Goal: Transaction & Acquisition: Purchase product/service

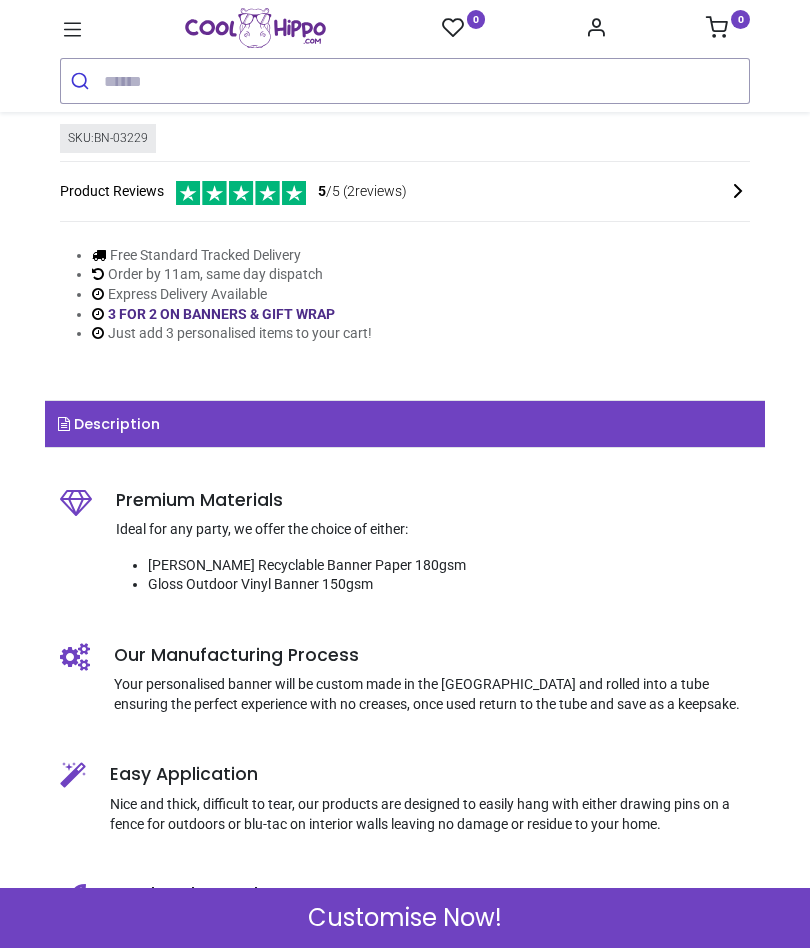
scroll to position [830, 0]
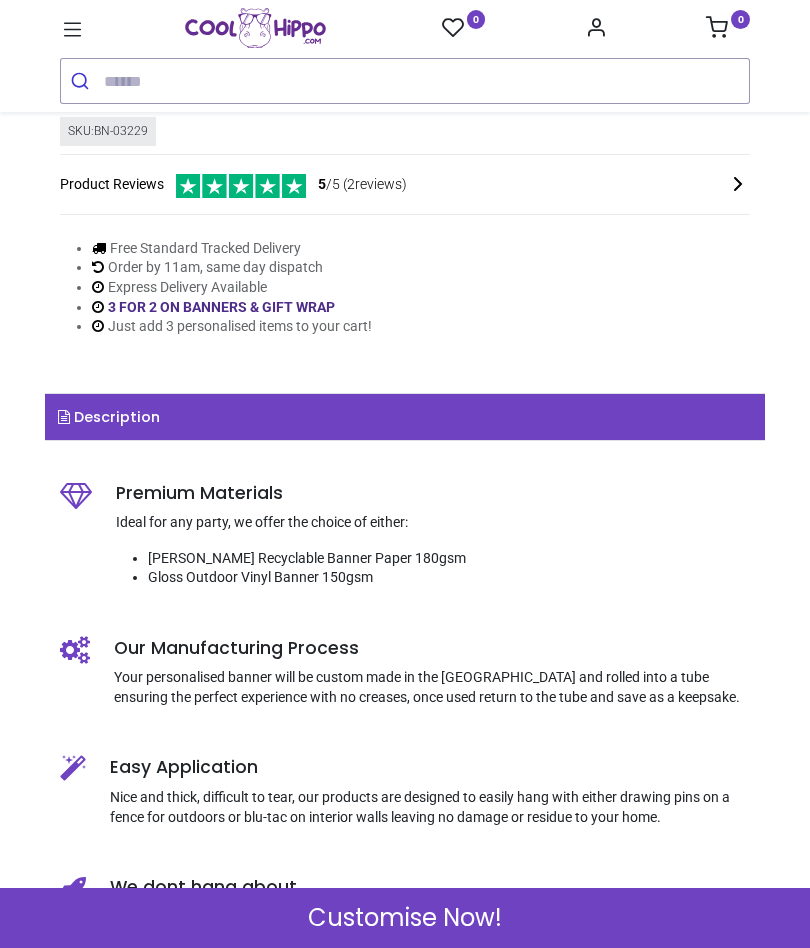
click at [340, 914] on span "Customise Now!" at bounding box center [405, 918] width 194 height 34
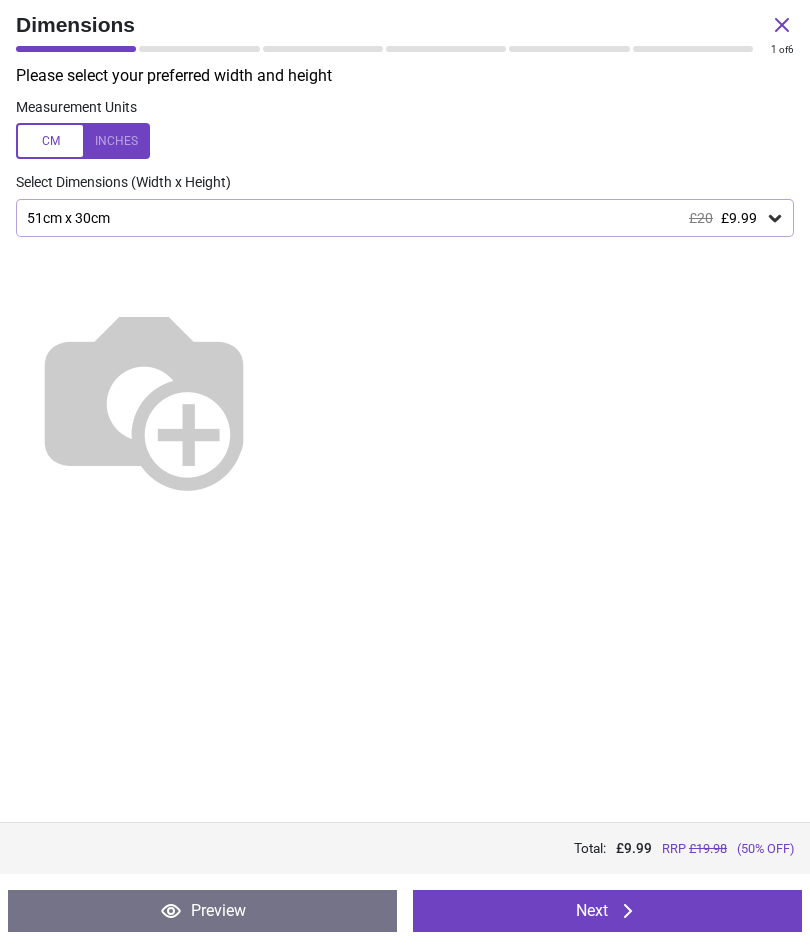
click at [72, 223] on div "51cm x 30cm £20 £9.99" at bounding box center [395, 218] width 740 height 17
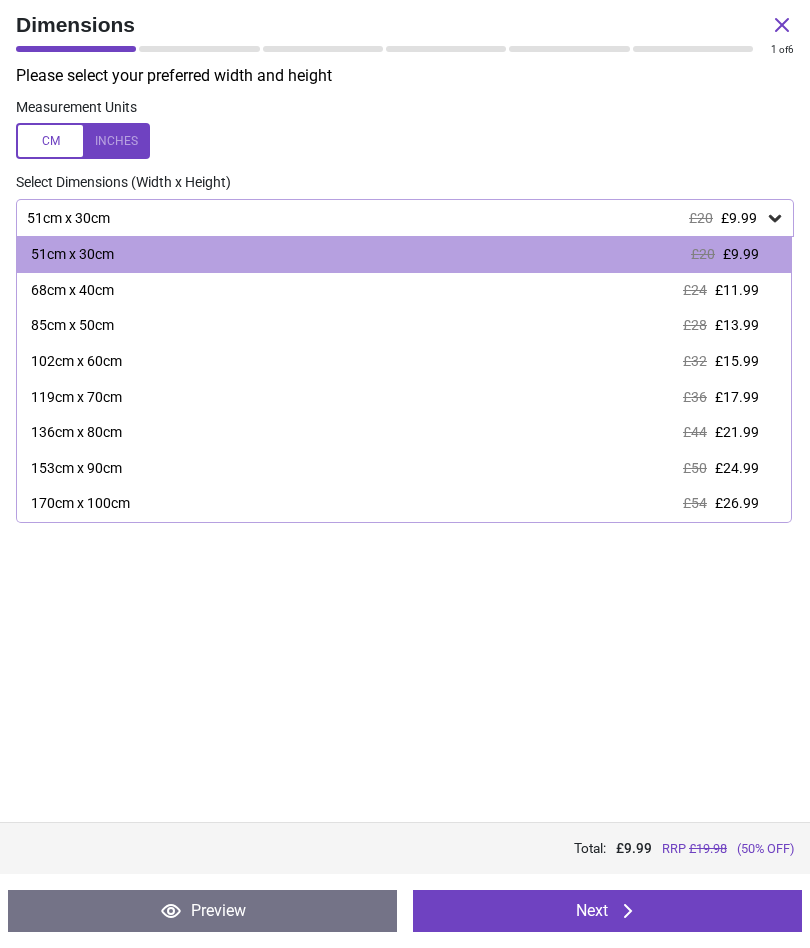
click at [87, 494] on div "170cm x 100cm" at bounding box center [80, 504] width 99 height 20
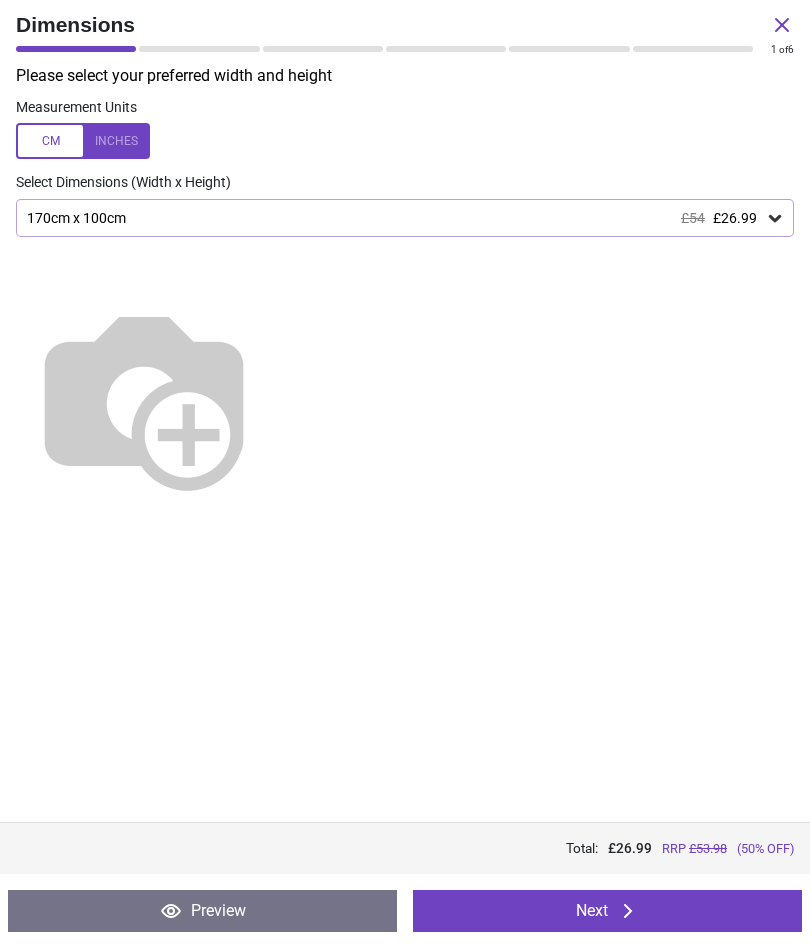
click at [494, 922] on button "Next" at bounding box center [607, 911] width 389 height 42
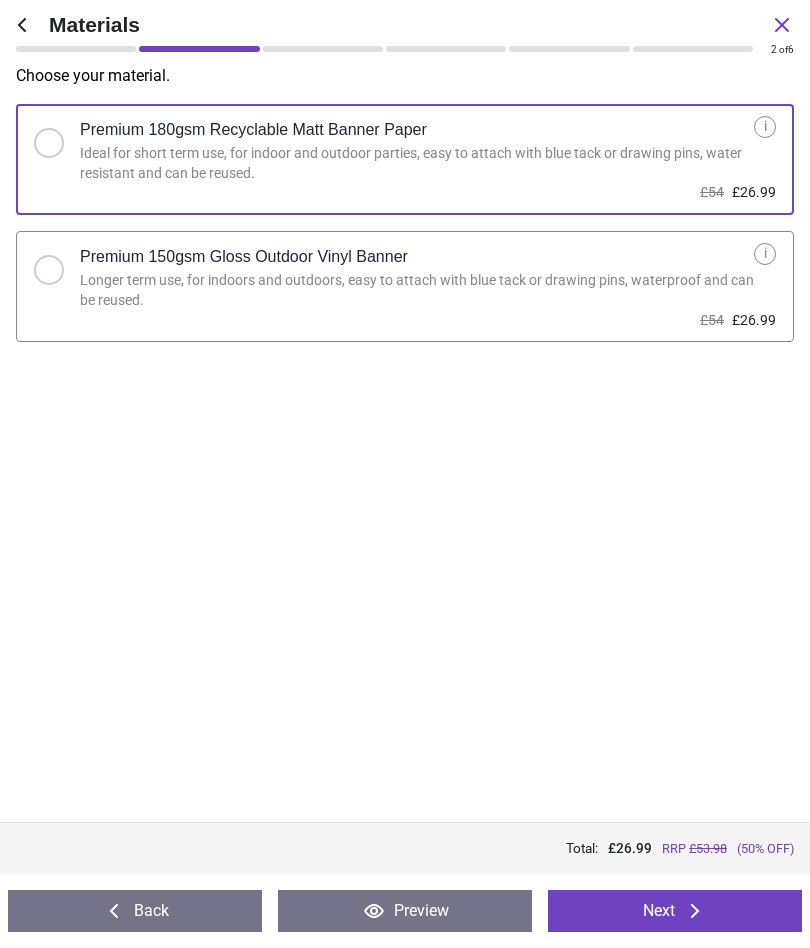
click at [50, 283] on label "Premium 150gsm Gloss Outdoor Vinyl Banner Longer term use, for indoors and outd…" at bounding box center [405, 286] width 778 height 111
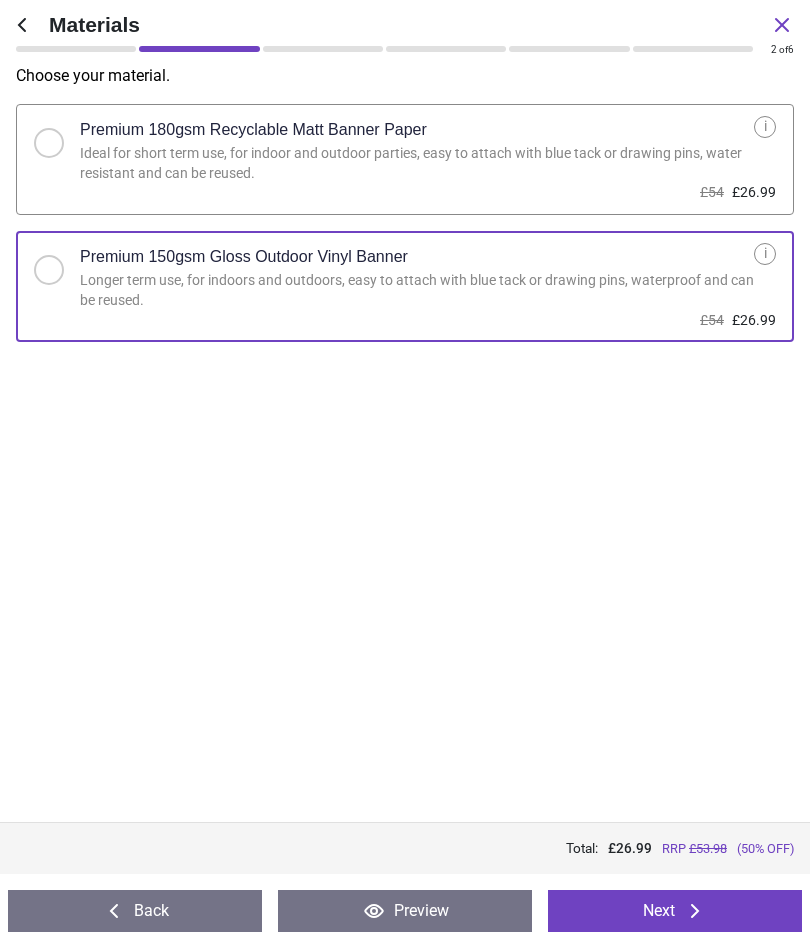
click at [629, 910] on button "Next" at bounding box center [675, 911] width 254 height 42
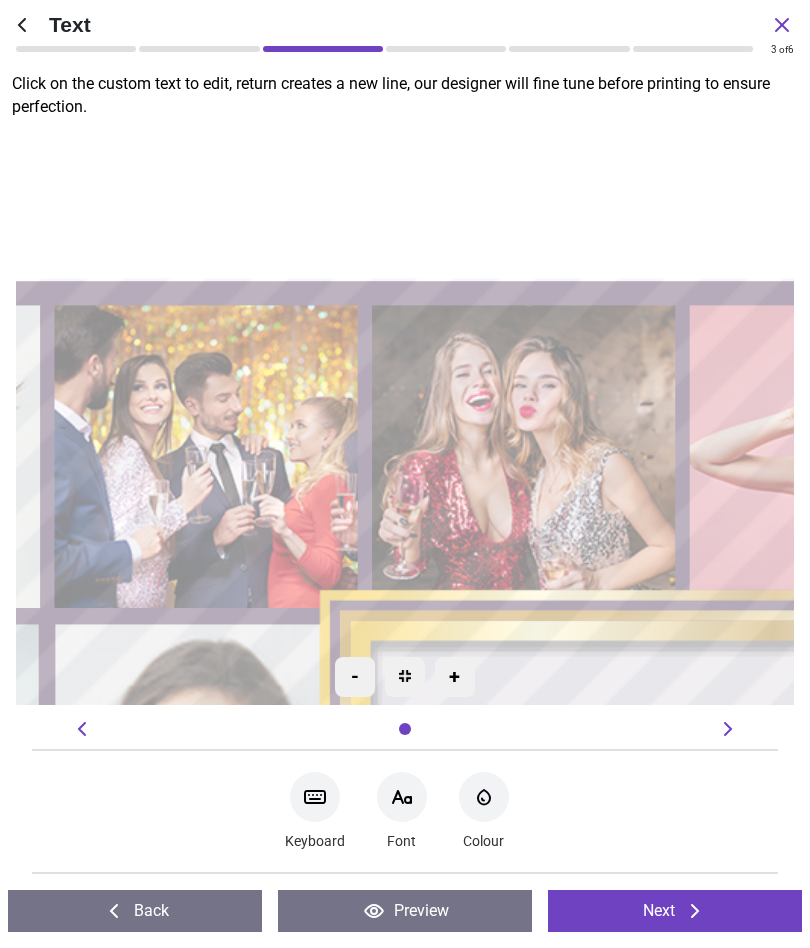
click at [32, 29] on icon at bounding box center [22, 25] width 24 height 24
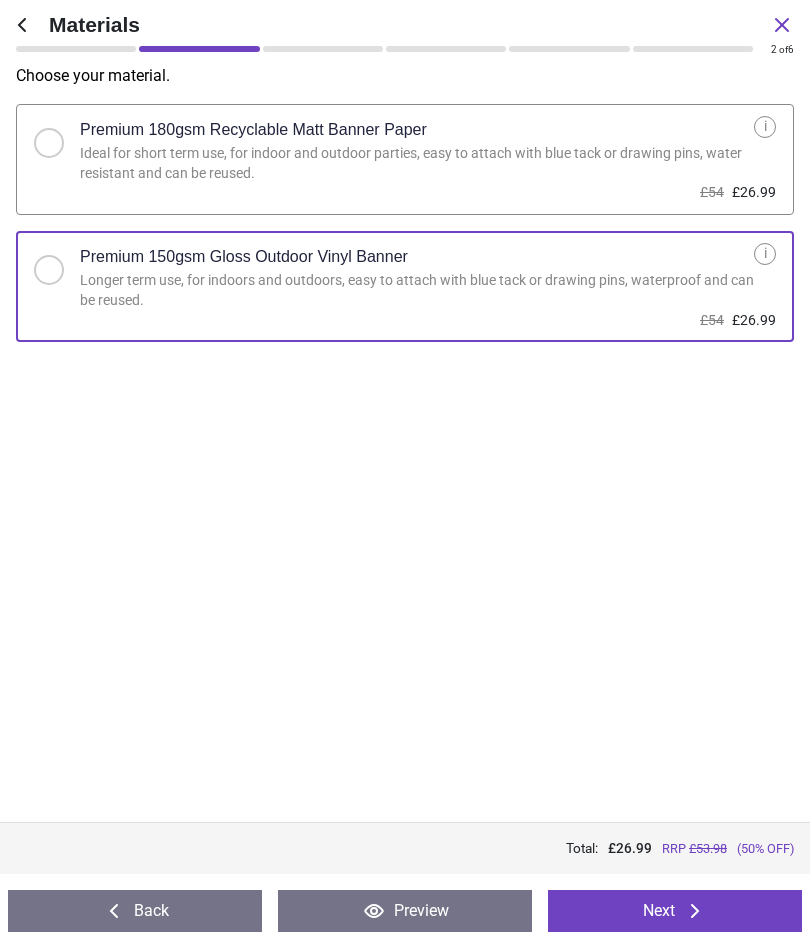
click at [28, 29] on icon at bounding box center [22, 25] width 24 height 24
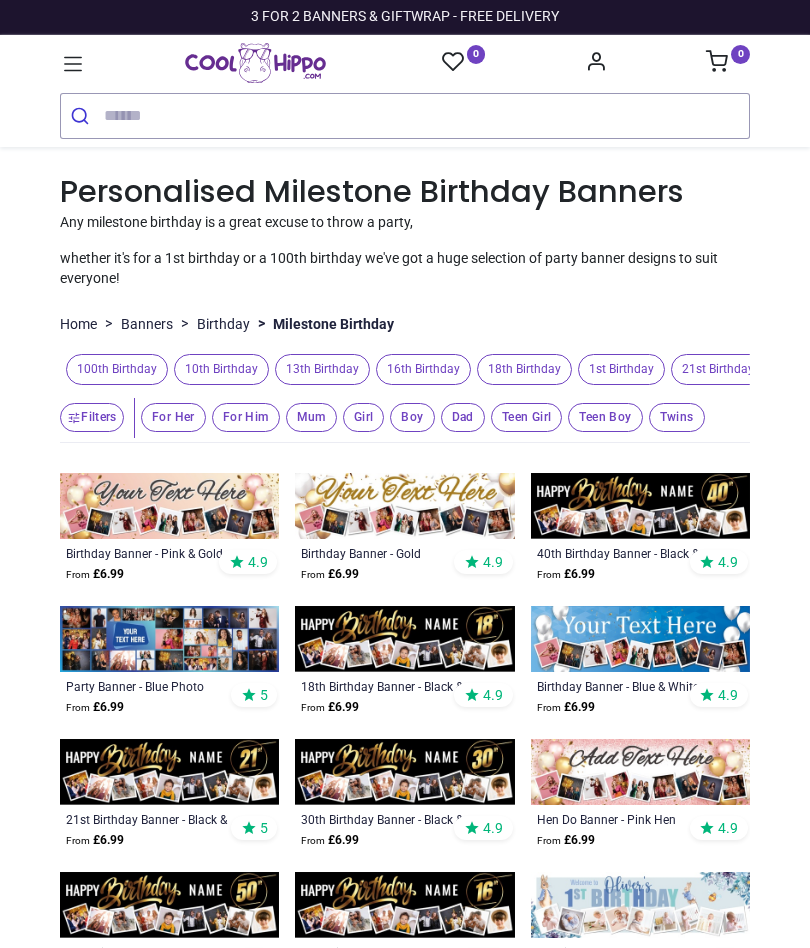
click at [99, 409] on button "Filters" at bounding box center [92, 417] width 64 height 29
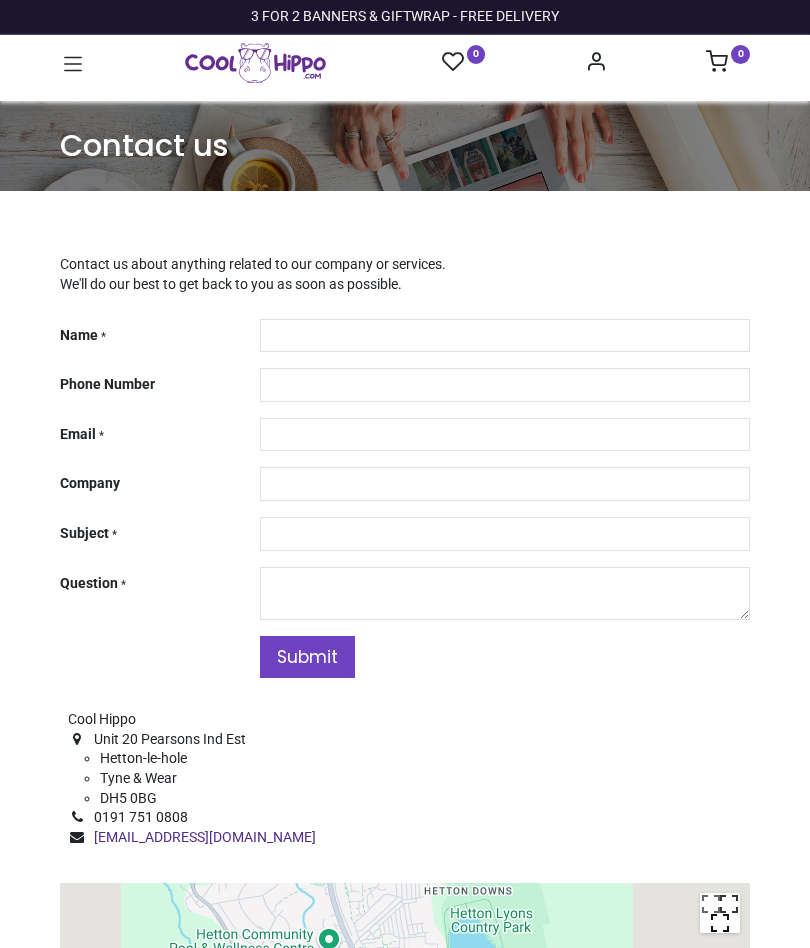
type input "***"
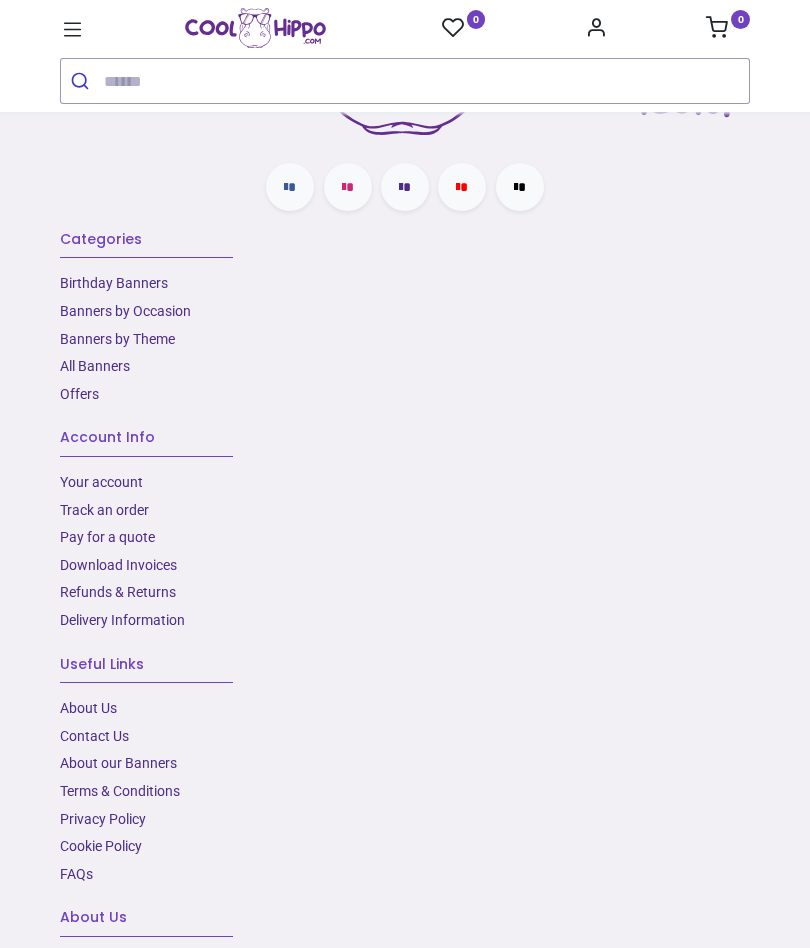
scroll to position [1809, 0]
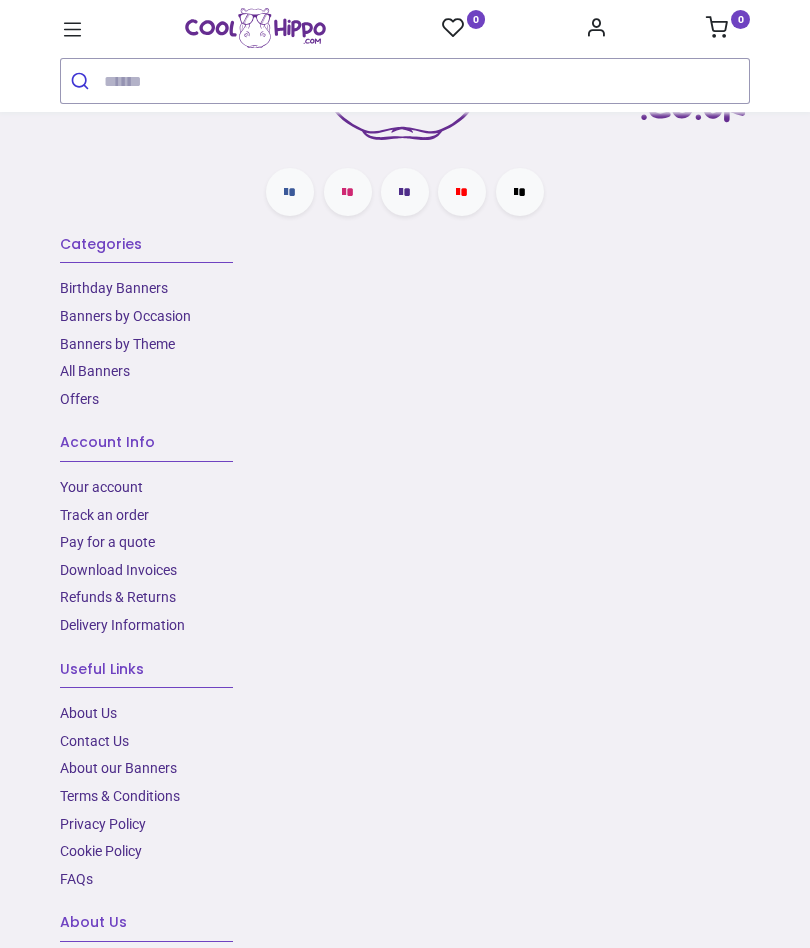
click at [101, 760] on link "About our Banners" at bounding box center [118, 768] width 117 height 16
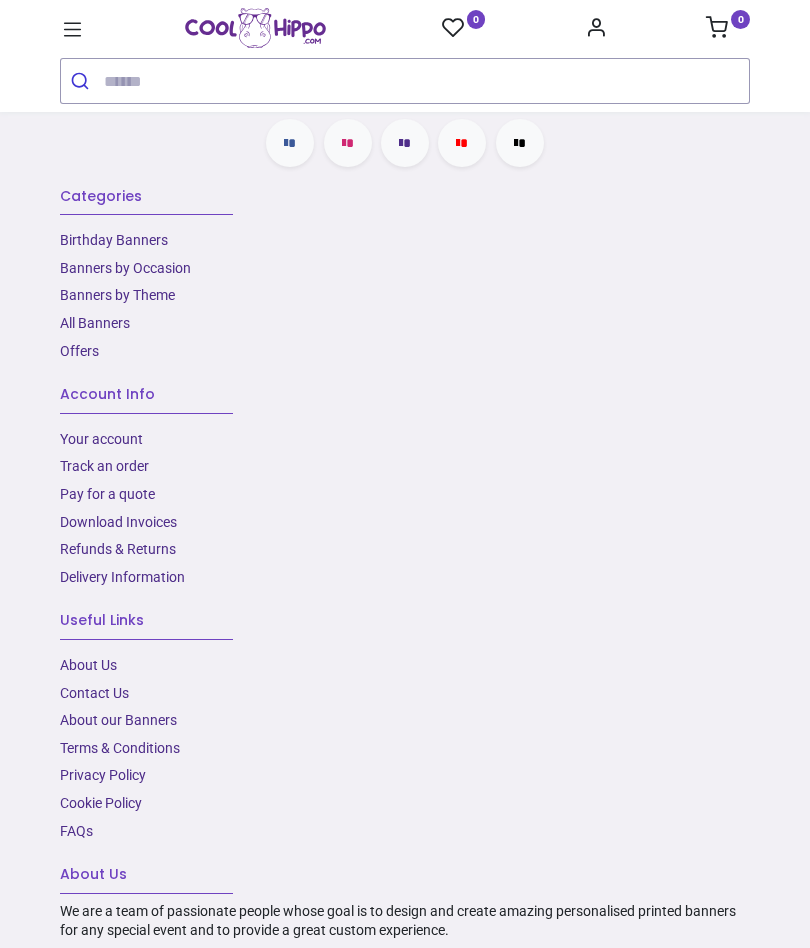
scroll to position [1286, 0]
